Goal: Browse casually

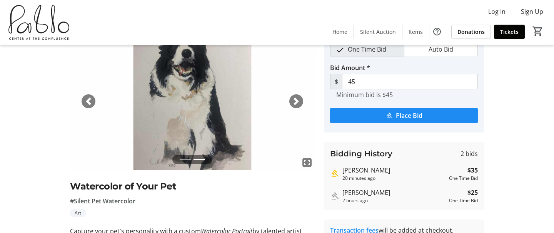
scroll to position [90, 0]
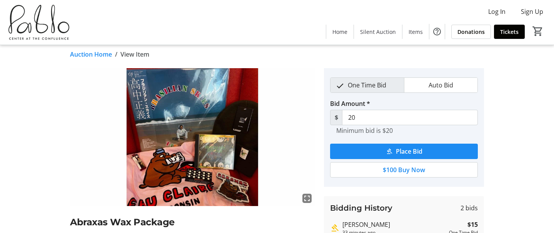
scroll to position [3, 0]
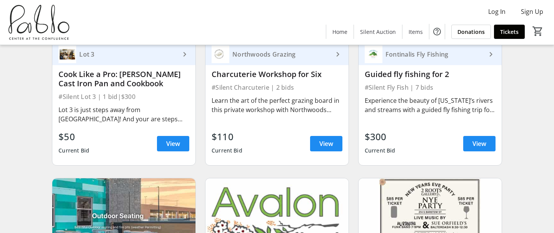
scroll to position [795, 0]
